Goal: Transaction & Acquisition: Purchase product/service

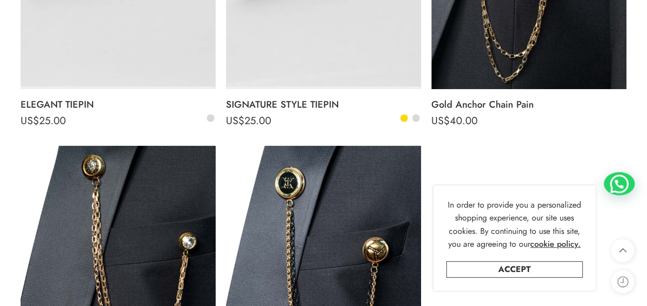
scroll to position [354, 0]
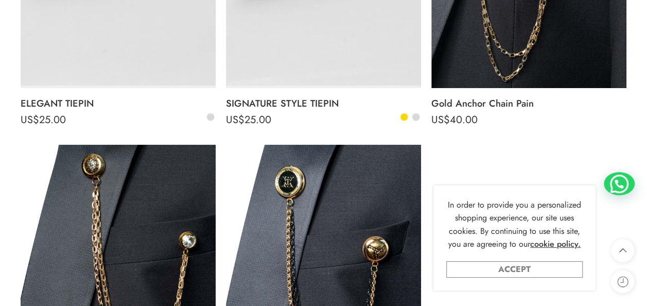
click at [508, 272] on link "Accept" at bounding box center [514, 269] width 136 height 16
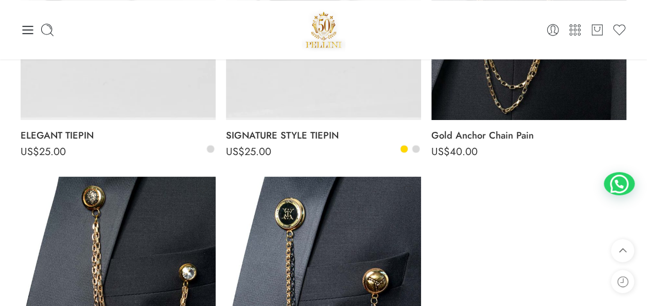
scroll to position [322, 0]
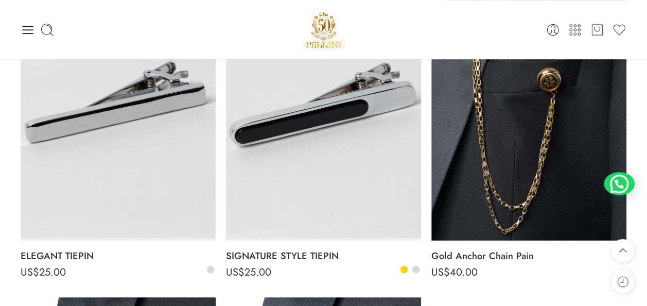
scroll to position [201, 0]
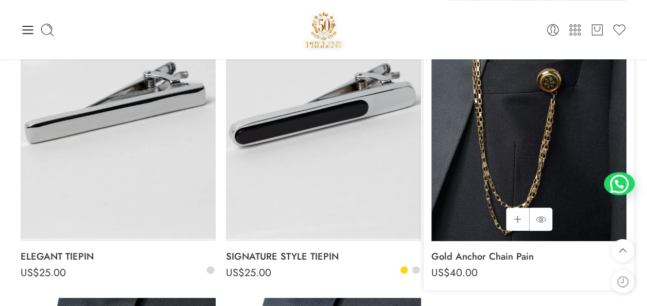
click at [467, 126] on img at bounding box center [528, 111] width 195 height 260
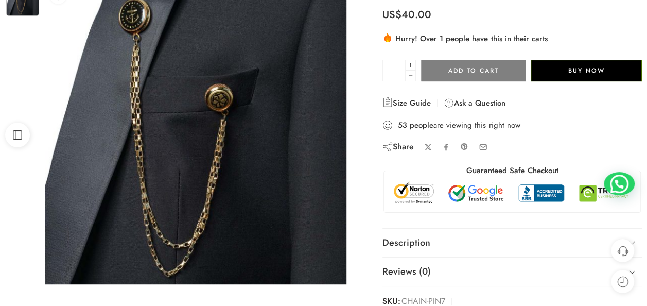
scroll to position [93, 0]
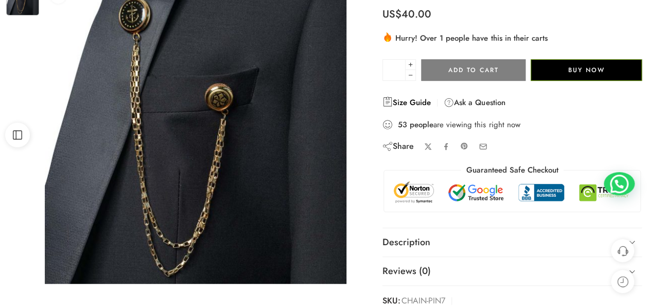
click at [402, 105] on link "Size Guide" at bounding box center [406, 102] width 48 height 12
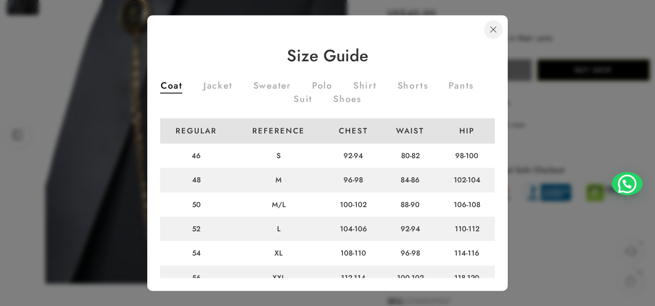
click at [490, 30] on link at bounding box center [493, 30] width 19 height 19
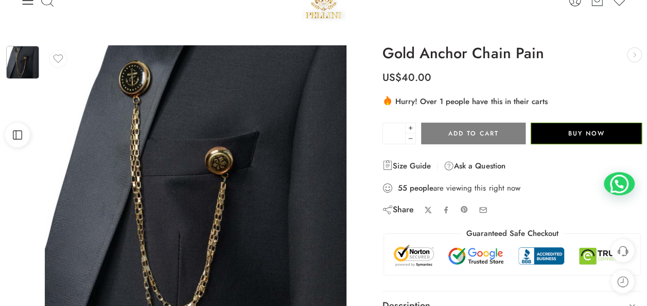
scroll to position [30, 0]
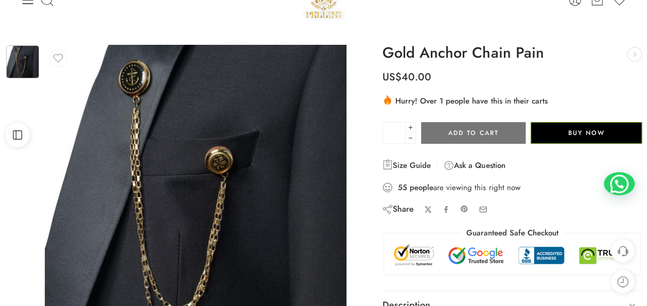
click at [494, 132] on button "Add to cart" at bounding box center [473, 133] width 104 height 22
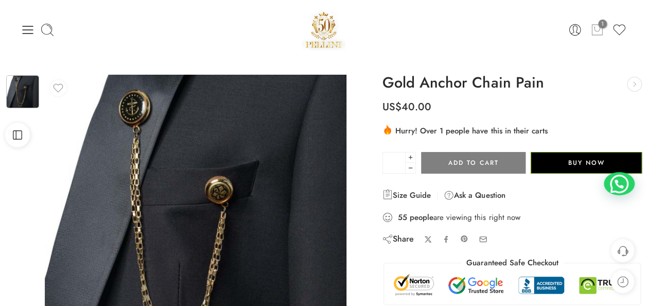
click at [595, 30] on icon at bounding box center [596, 30] width 13 height 14
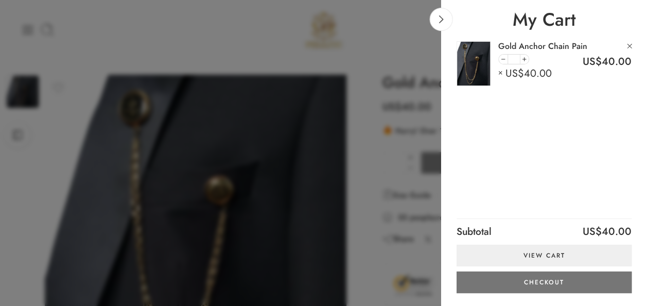
click at [553, 286] on link "Checkout" at bounding box center [543, 282] width 175 height 22
